Goal: Transaction & Acquisition: Purchase product/service

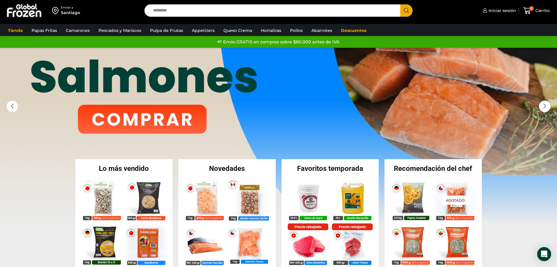
click at [192, 21] on div "Enviar a Santiago Search input Search Iniciar sesión *" at bounding box center [278, 12] width 557 height 24
click at [190, 20] on div "Enviar a Santiago Search input Search Iniciar sesión *" at bounding box center [278, 10] width 554 height 21
click at [168, 32] on link "Pulpa de Frutas" at bounding box center [166, 30] width 39 height 11
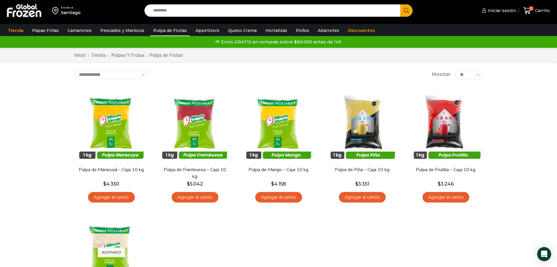
click at [171, 10] on input "Search input" at bounding box center [274, 10] width 248 height 12
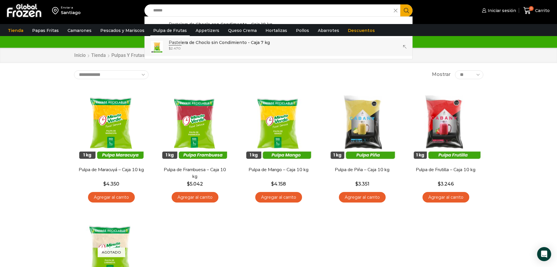
click at [210, 48] on div "$ 2.470" at bounding box center [219, 48] width 101 height 5
type input "**********"
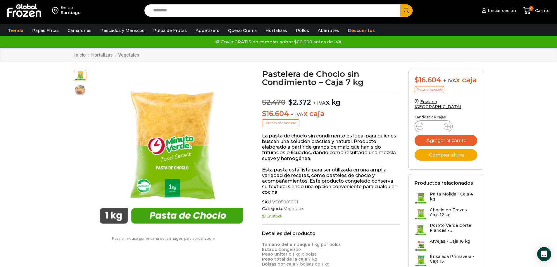
scroll to position [0, 0]
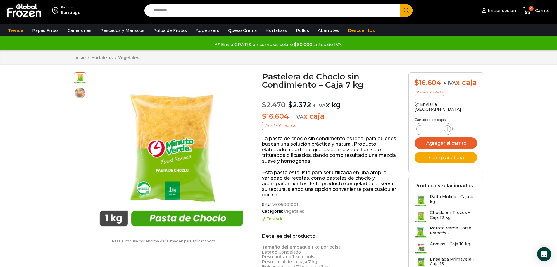
click at [209, 13] on input "Search input" at bounding box center [274, 10] width 248 height 12
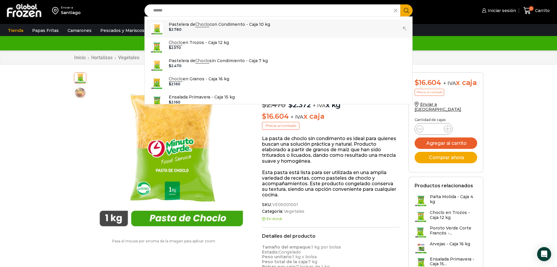
click at [224, 24] on p "Pastelera de Choclo con Condimento - Caja 10 kg" at bounding box center [220, 24] width 102 height 6
type input "**********"
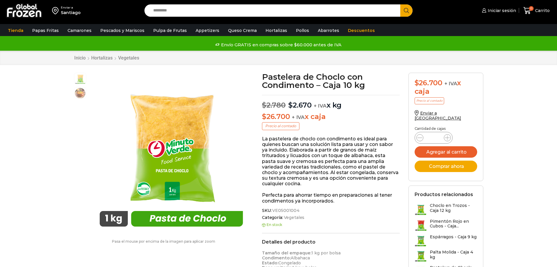
scroll to position [0, 0]
click at [154, 31] on link "Pulpa de Frutas" at bounding box center [169, 30] width 39 height 11
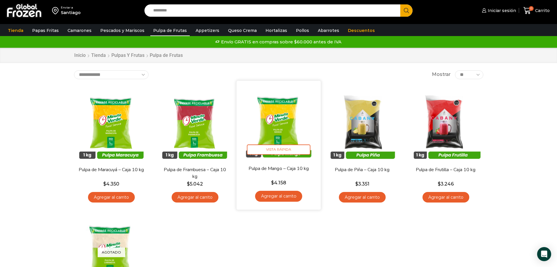
click at [282, 137] on img at bounding box center [278, 122] width 75 height 75
